Goal: Task Accomplishment & Management: Use online tool/utility

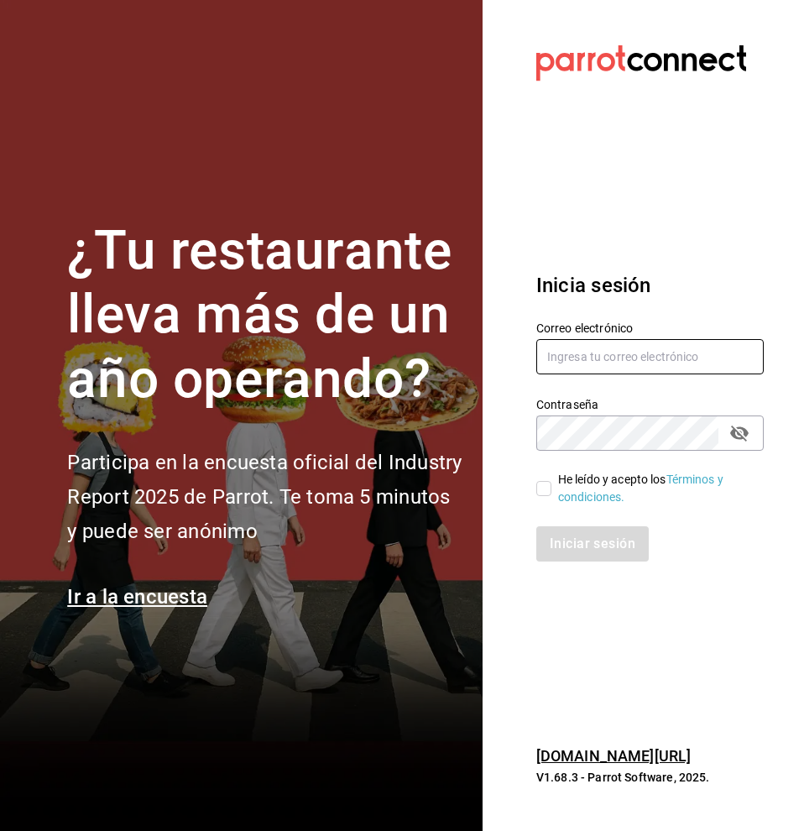
type input "uziel.hernandez@grupocosteno.com"
click at [746, 3] on section "Datos incorrectos. Verifica que tu Correo o Contraseña estén bien escritos. Ini…" at bounding box center [642, 415] width 321 height 831
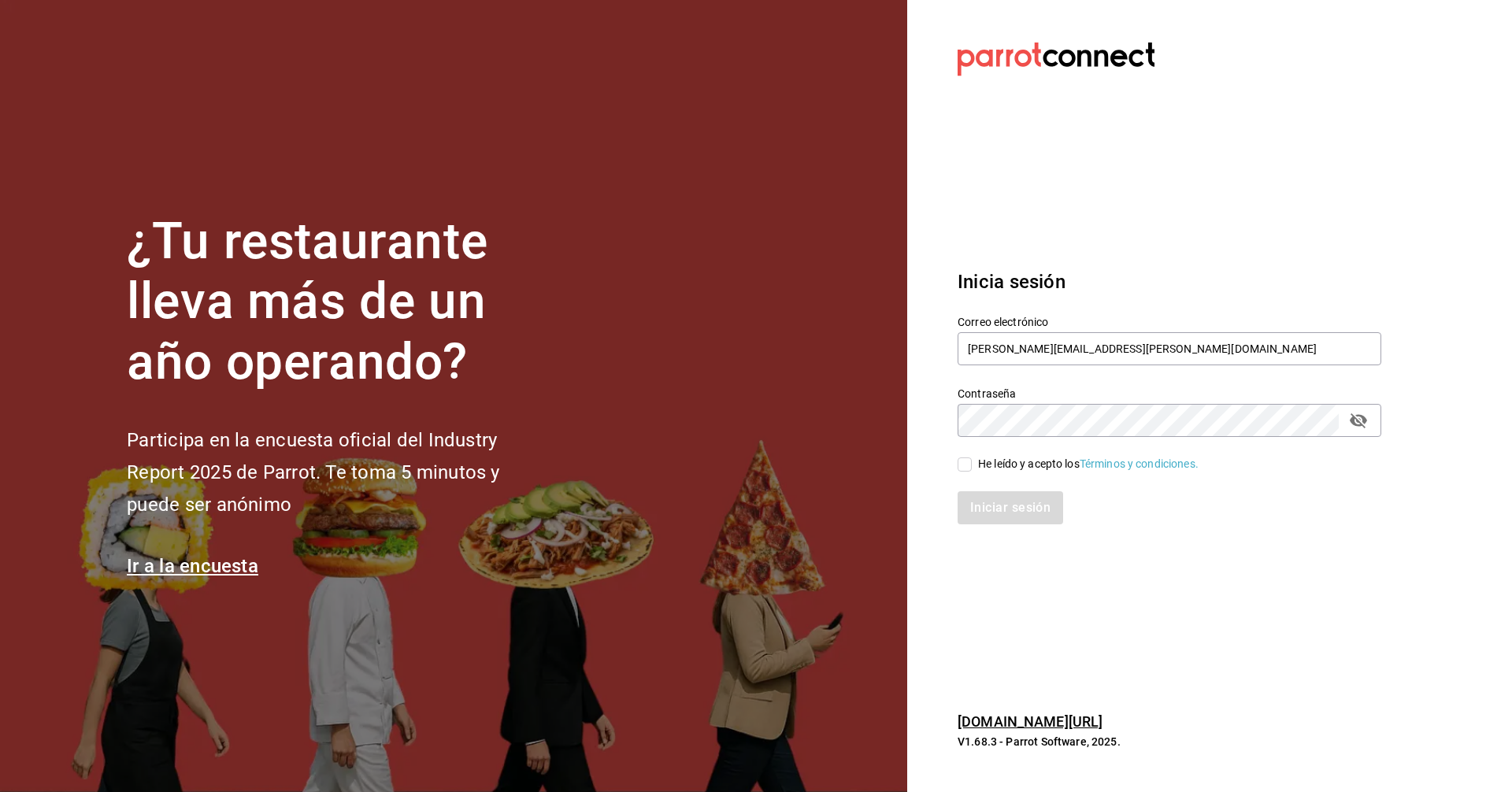
click at [754, 465] on input "He leído y acepto los Términos y condiciones." at bounding box center [964, 464] width 14 height 14
checkbox input "true"
click at [754, 508] on button "Iniciar sesión" at bounding box center [1011, 508] width 107 height 33
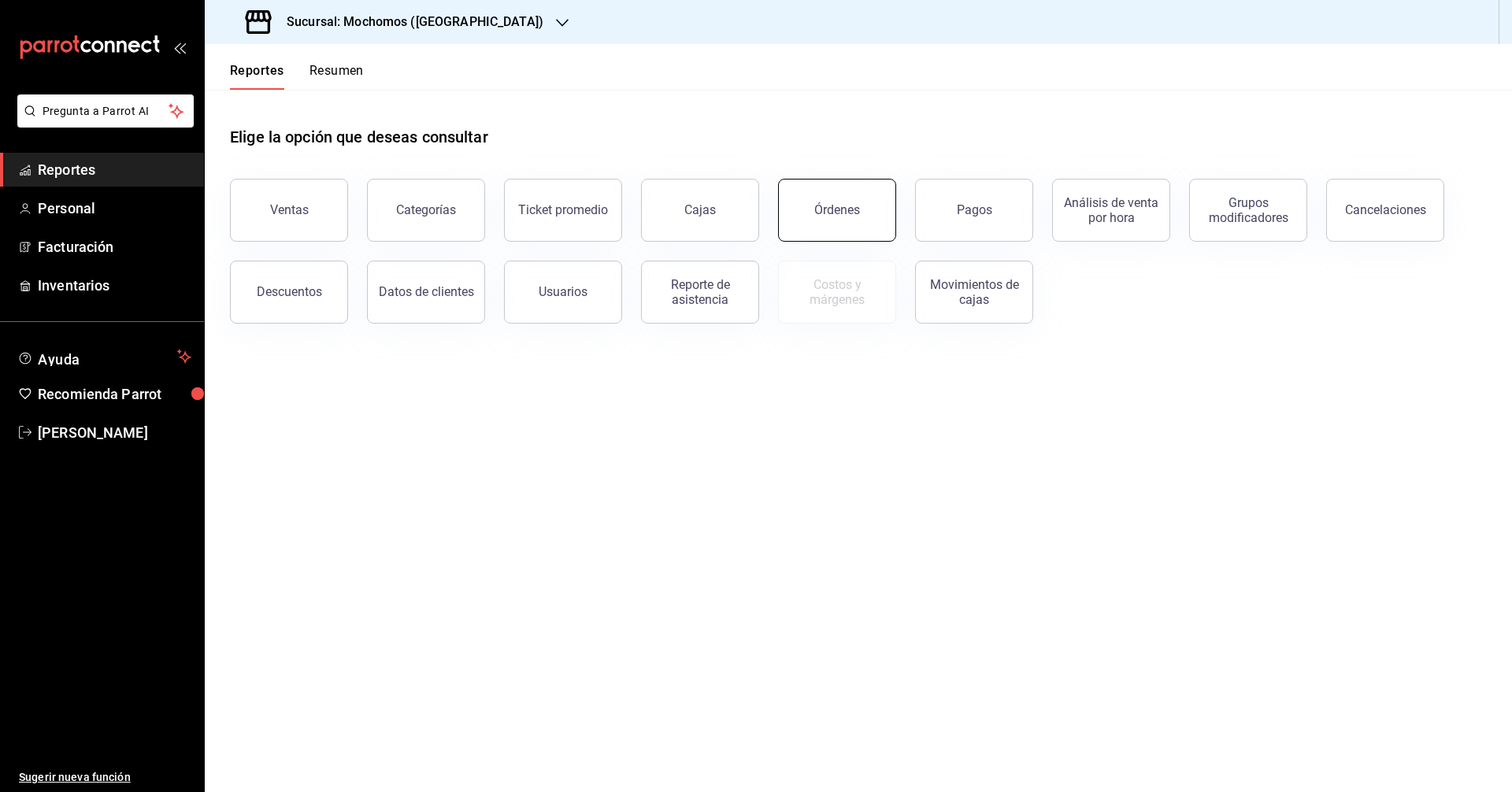
click at [873, 222] on button "Órdenes" at bounding box center [837, 209] width 118 height 63
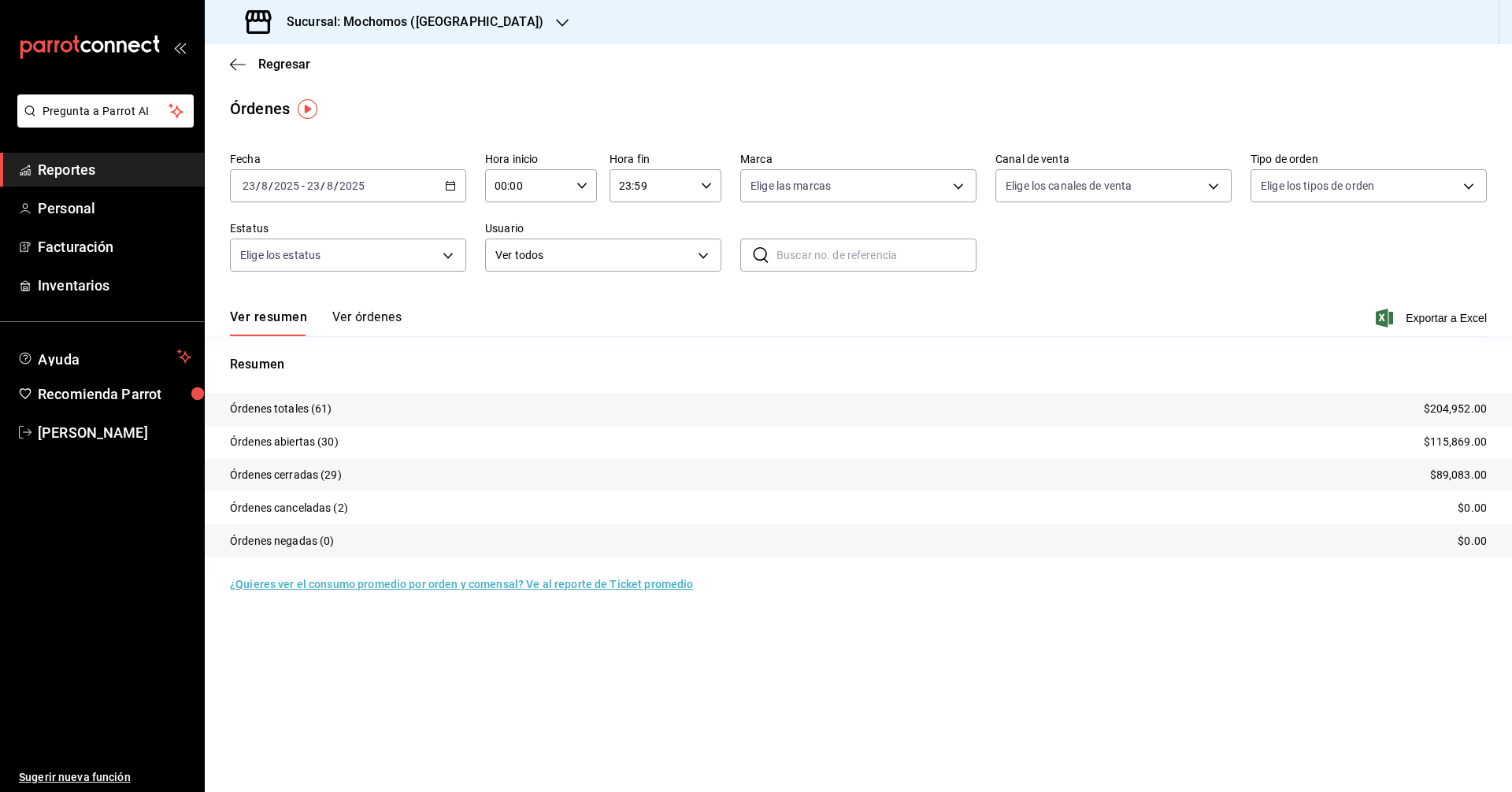
click at [448, 187] on icon "button" at bounding box center [451, 186] width 11 height 11
click at [330, 408] on span "Rango de fechas" at bounding box center [304, 411] width 122 height 17
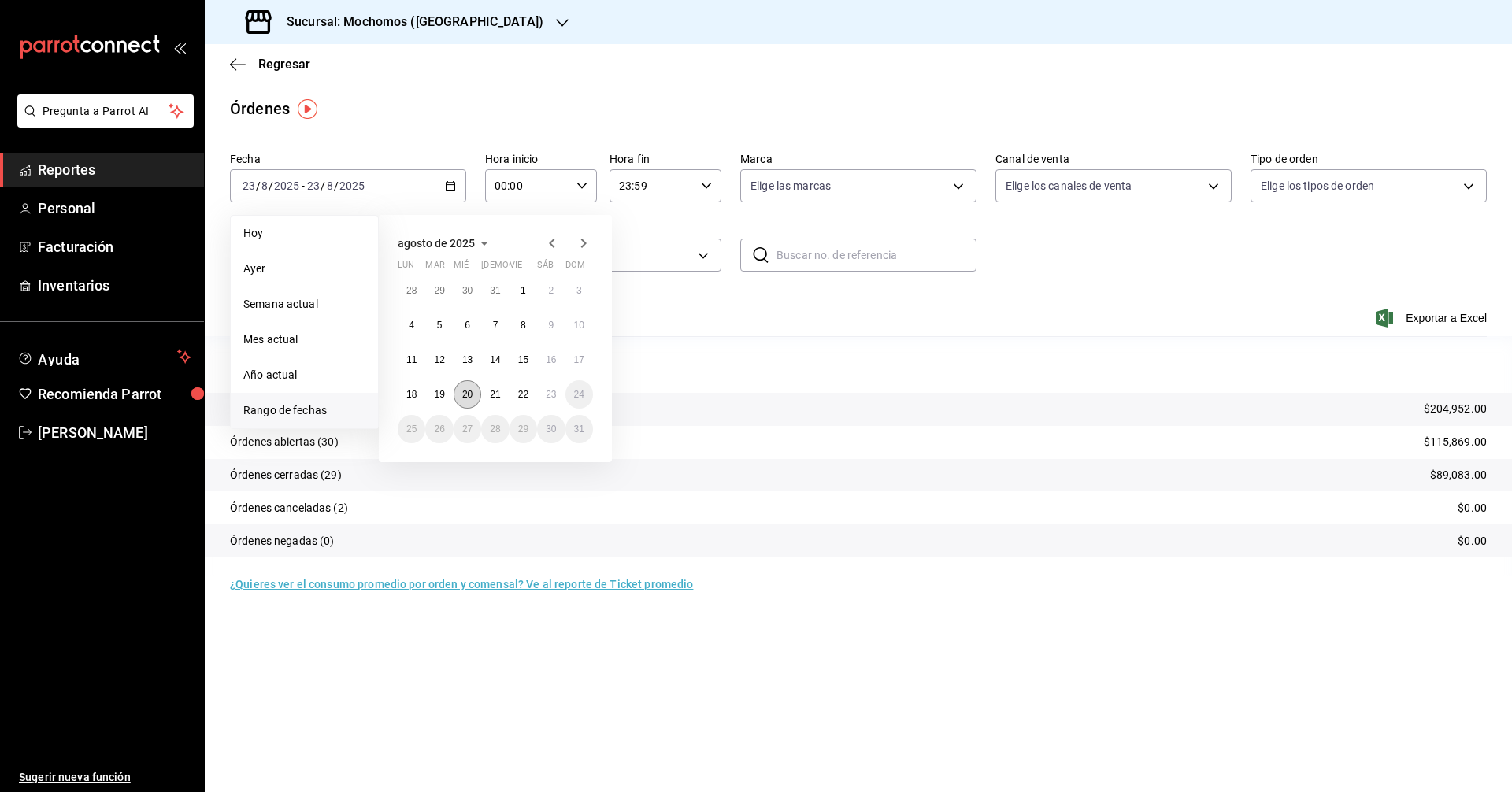
click at [463, 399] on abbr "20" at bounding box center [467, 394] width 10 height 11
click at [556, 392] on abbr "23" at bounding box center [550, 394] width 10 height 11
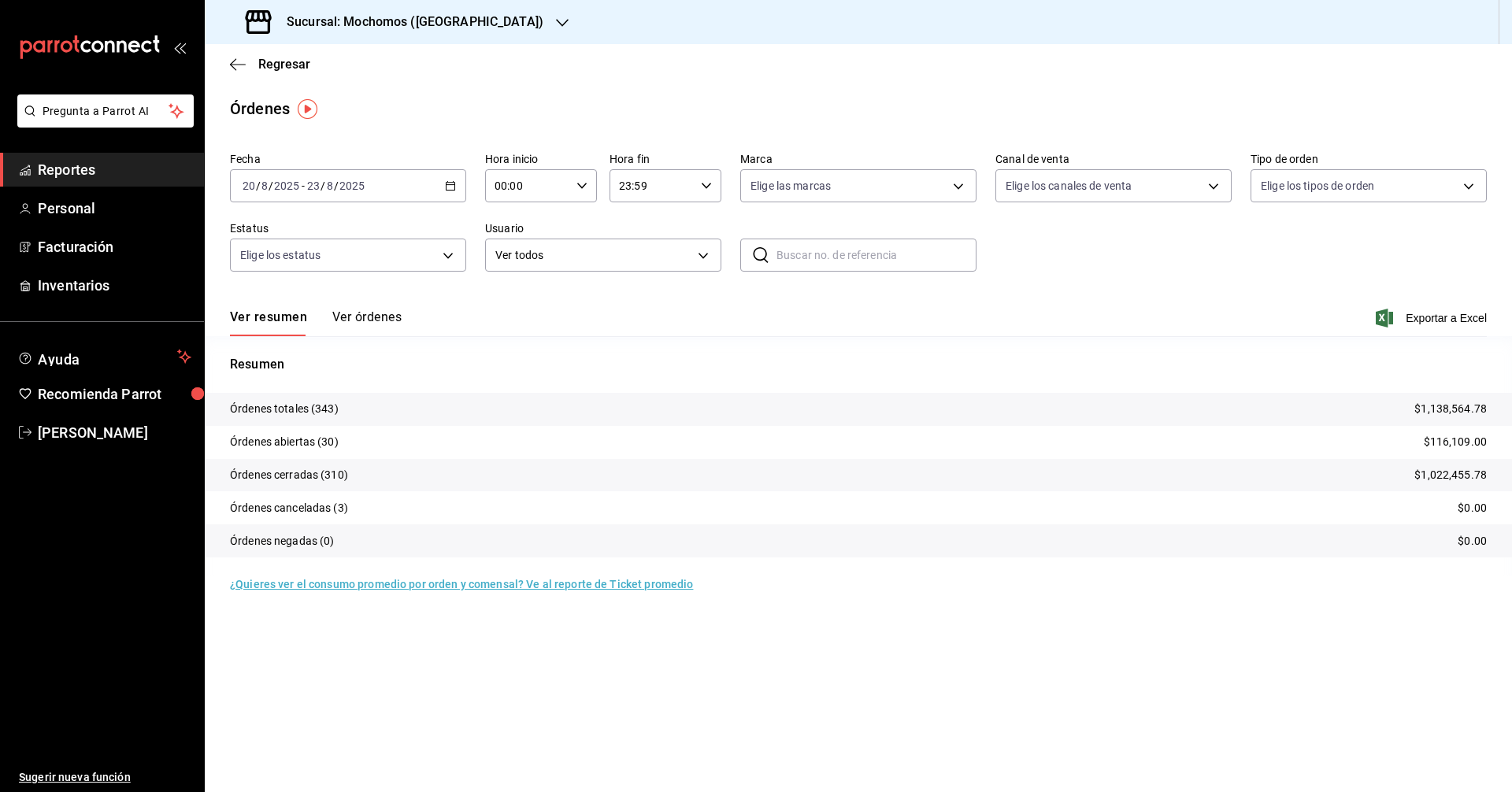
click at [576, 183] on icon "button" at bounding box center [582, 186] width 11 height 11
click at [531, 325] on button "03" at bounding box center [512, 340] width 50 height 32
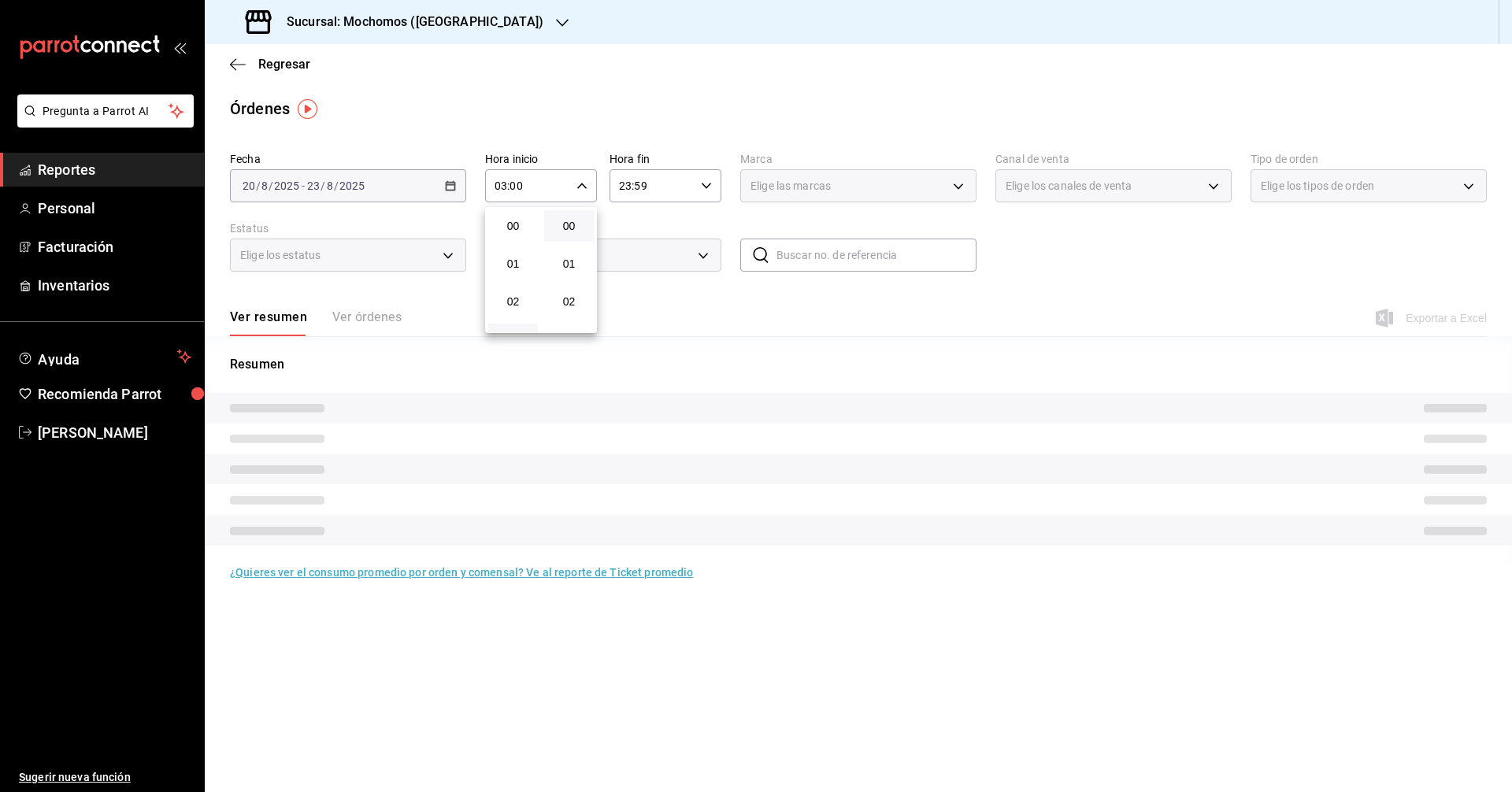
click at [531, 325] on button "03" at bounding box center [512, 340] width 50 height 32
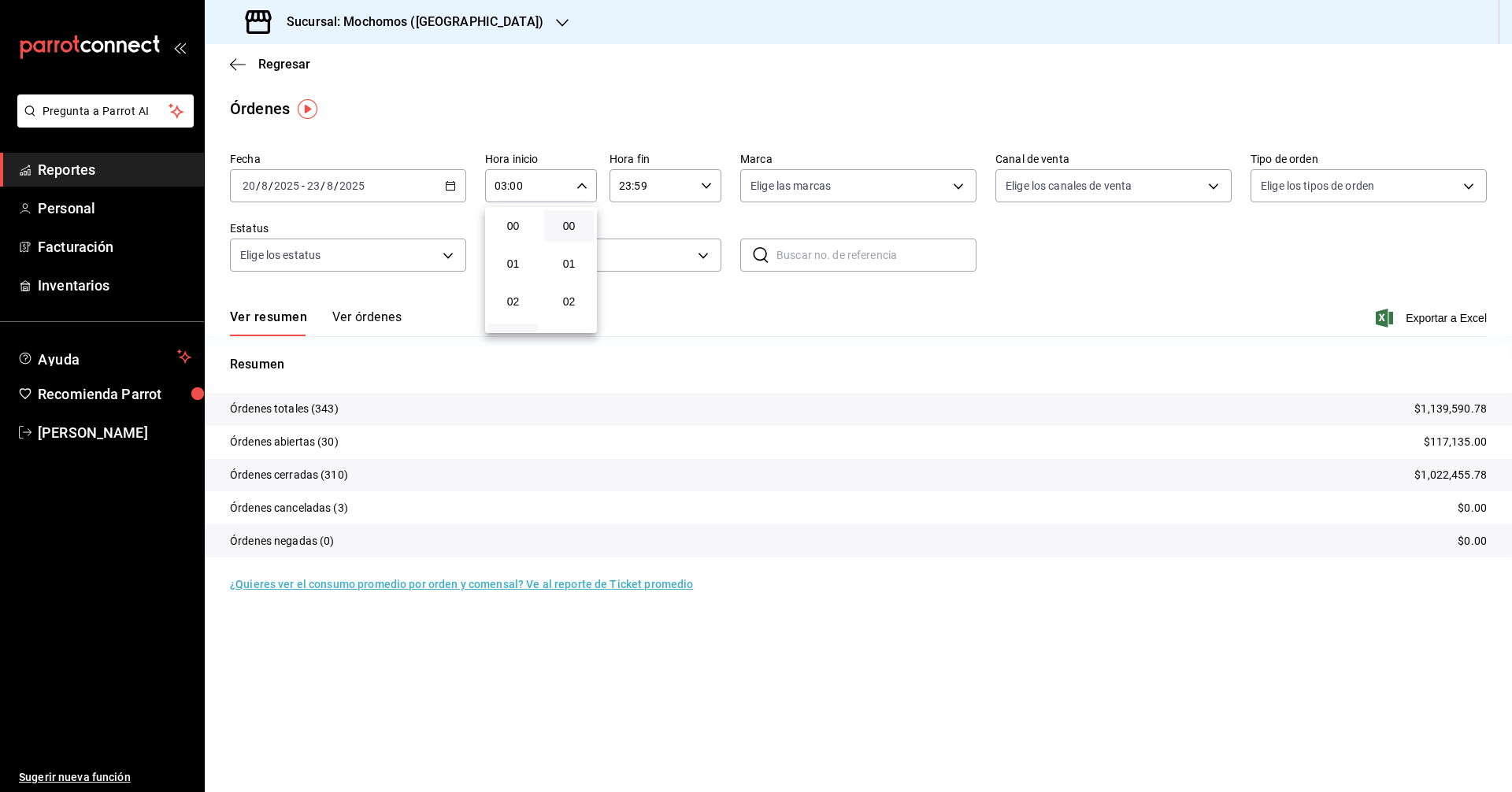
click at [528, 189] on div at bounding box center [756, 396] width 1512 height 792
click at [518, 184] on input "03:00" at bounding box center [527, 186] width 85 height 32
click at [519, 312] on button "05" at bounding box center [512, 302] width 50 height 32
type input "05:00"
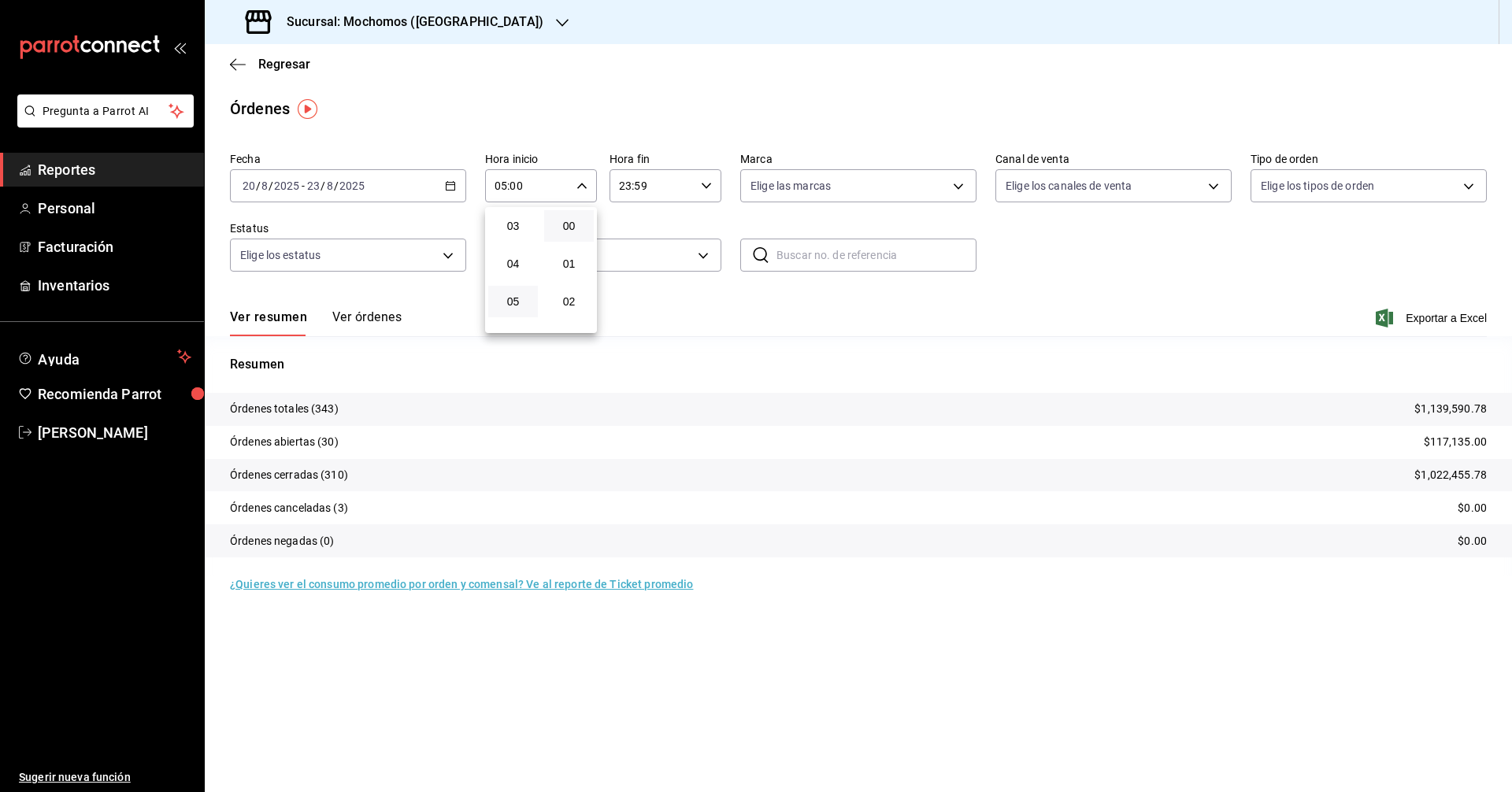
click at [709, 188] on div at bounding box center [756, 396] width 1512 height 792
click at [1426, 319] on span "Exportar a Excel" at bounding box center [1432, 318] width 108 height 19
